Goal: Find specific page/section: Find specific page/section

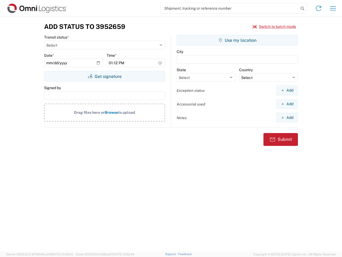
click at [230, 8] on input "search" at bounding box center [230, 8] width 139 height 10
click at [303, 9] on icon at bounding box center [302, 8] width 7 height 7
click at [319, 8] on icon at bounding box center [319, 8] width 9 height 9
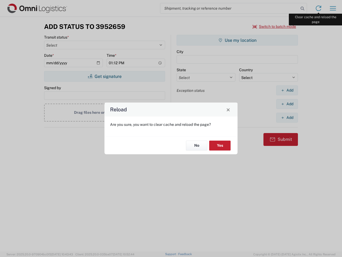
click at [333, 8] on div "Reload Are you sure, you want to clear cache and reload the page? No Yes" at bounding box center [171, 128] width 342 height 257
click at [275, 26] on div "Reload Are you sure, you want to clear cache and reload the page? No Yes" at bounding box center [171, 128] width 342 height 257
click at [105, 76] on div "Reload Are you sure, you want to clear cache and reload the page? No Yes" at bounding box center [171, 128] width 342 height 257
click at [238, 40] on div "Reload Are you sure, you want to clear cache and reload the page? No Yes" at bounding box center [171, 128] width 342 height 257
click at [287, 90] on div "Reload Are you sure, you want to clear cache and reload the page? No Yes" at bounding box center [171, 128] width 342 height 257
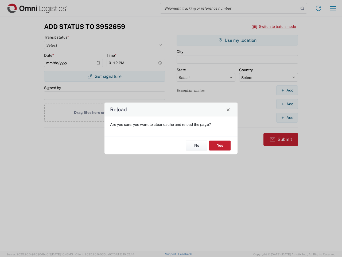
click at [287, 104] on div "Reload Are you sure, you want to clear cache and reload the page? No Yes" at bounding box center [171, 128] width 342 height 257
click at [287, 117] on div "Reload Are you sure, you want to clear cache and reload the page? No Yes" at bounding box center [171, 128] width 342 height 257
